Goal: Task Accomplishment & Management: Complete application form

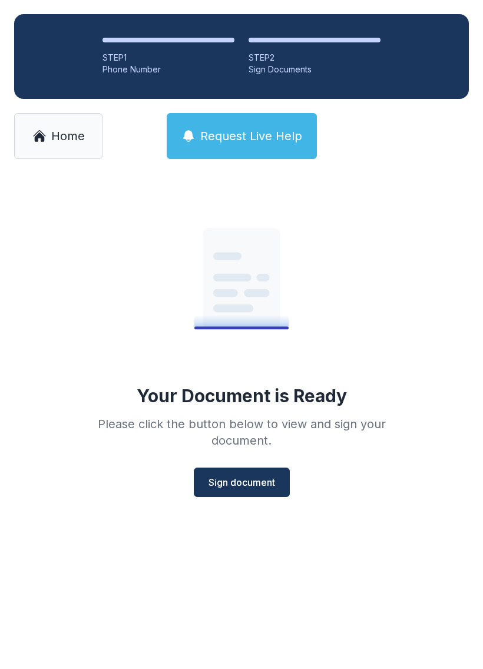
click at [249, 490] on button "Sign document" at bounding box center [242, 482] width 96 height 29
click at [254, 481] on span "Sign document" at bounding box center [242, 483] width 67 height 14
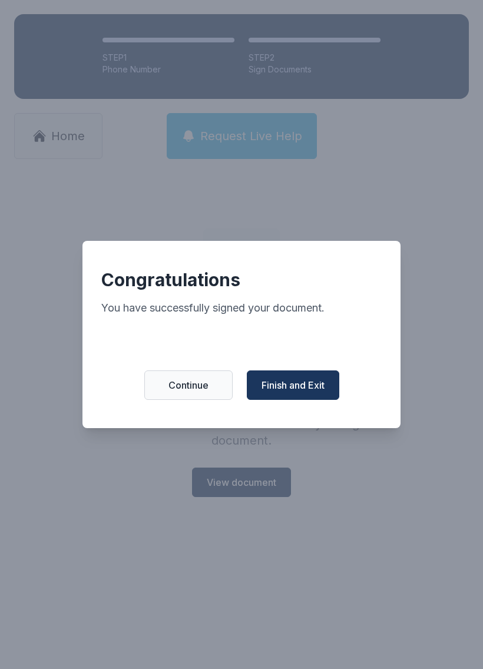
click at [303, 392] on span "Finish and Exit" at bounding box center [293, 385] width 63 height 14
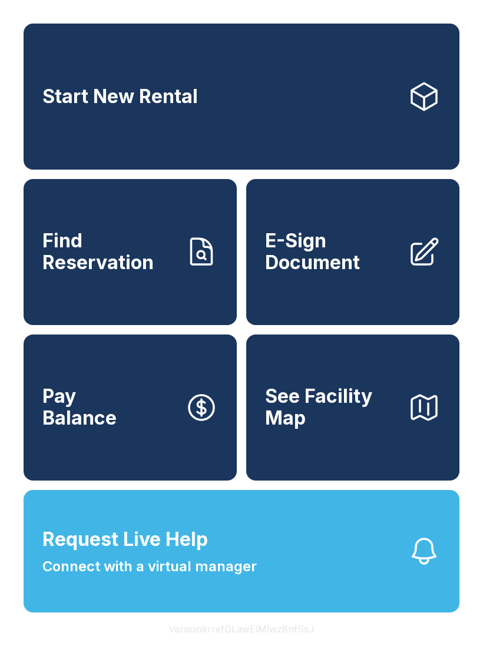
click at [375, 264] on span "E-Sign Document" at bounding box center [331, 251] width 133 height 43
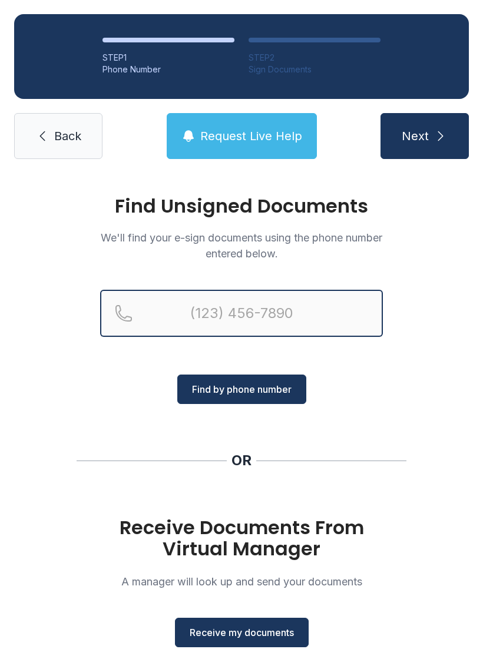
click at [293, 305] on input "Reservation phone number" at bounding box center [241, 313] width 283 height 47
type input "[PHONE_NUMBER]"
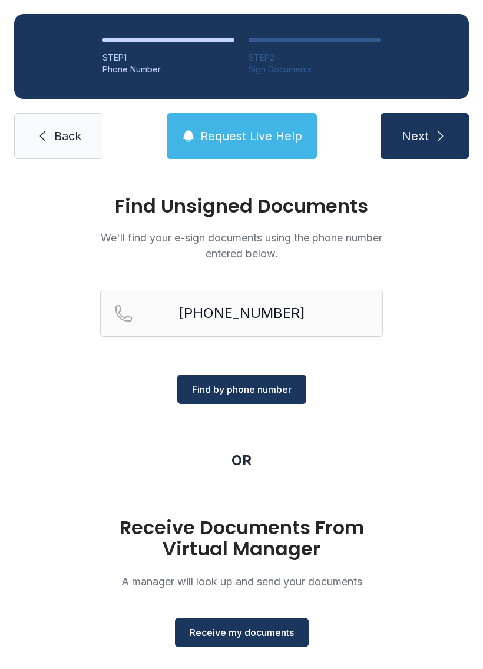
click at [278, 388] on span "Find by phone number" at bounding box center [242, 389] width 100 height 14
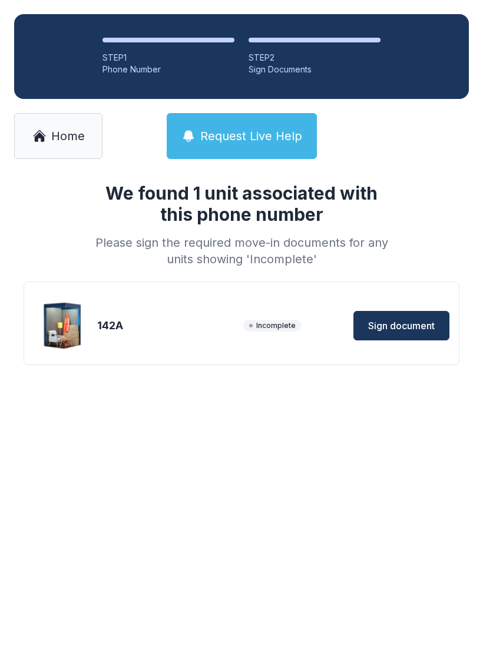
click at [394, 323] on span "Sign document" at bounding box center [401, 326] width 67 height 14
click at [54, 134] on span "Home" at bounding box center [68, 136] width 34 height 16
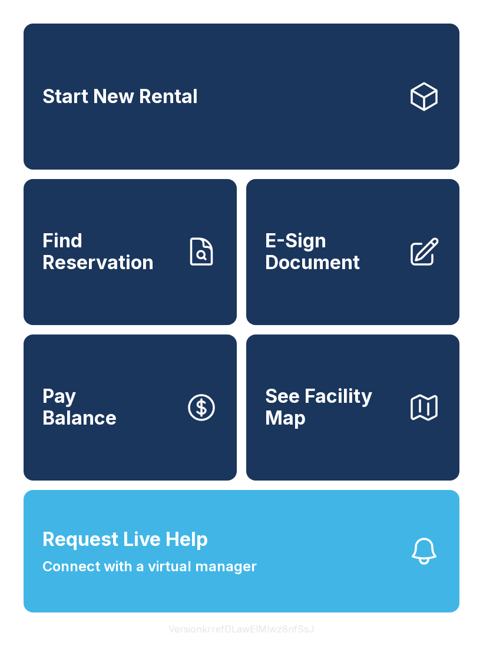
click at [213, 85] on link "Start New Rental" at bounding box center [242, 97] width 436 height 146
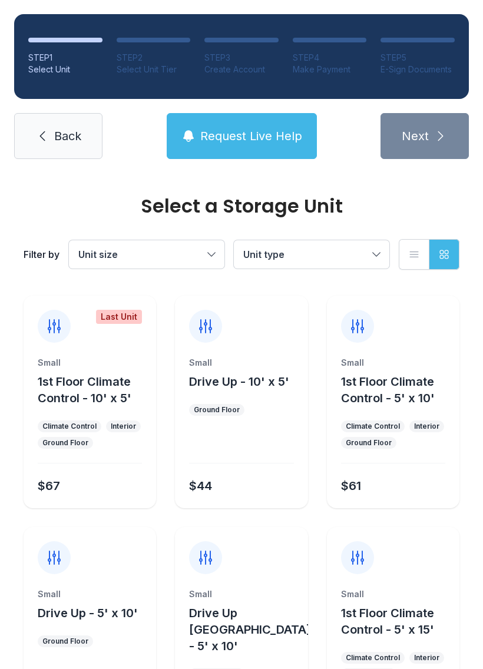
click at [224, 114] on button "Request Live Help" at bounding box center [242, 136] width 150 height 46
